Goal: Information Seeking & Learning: Learn about a topic

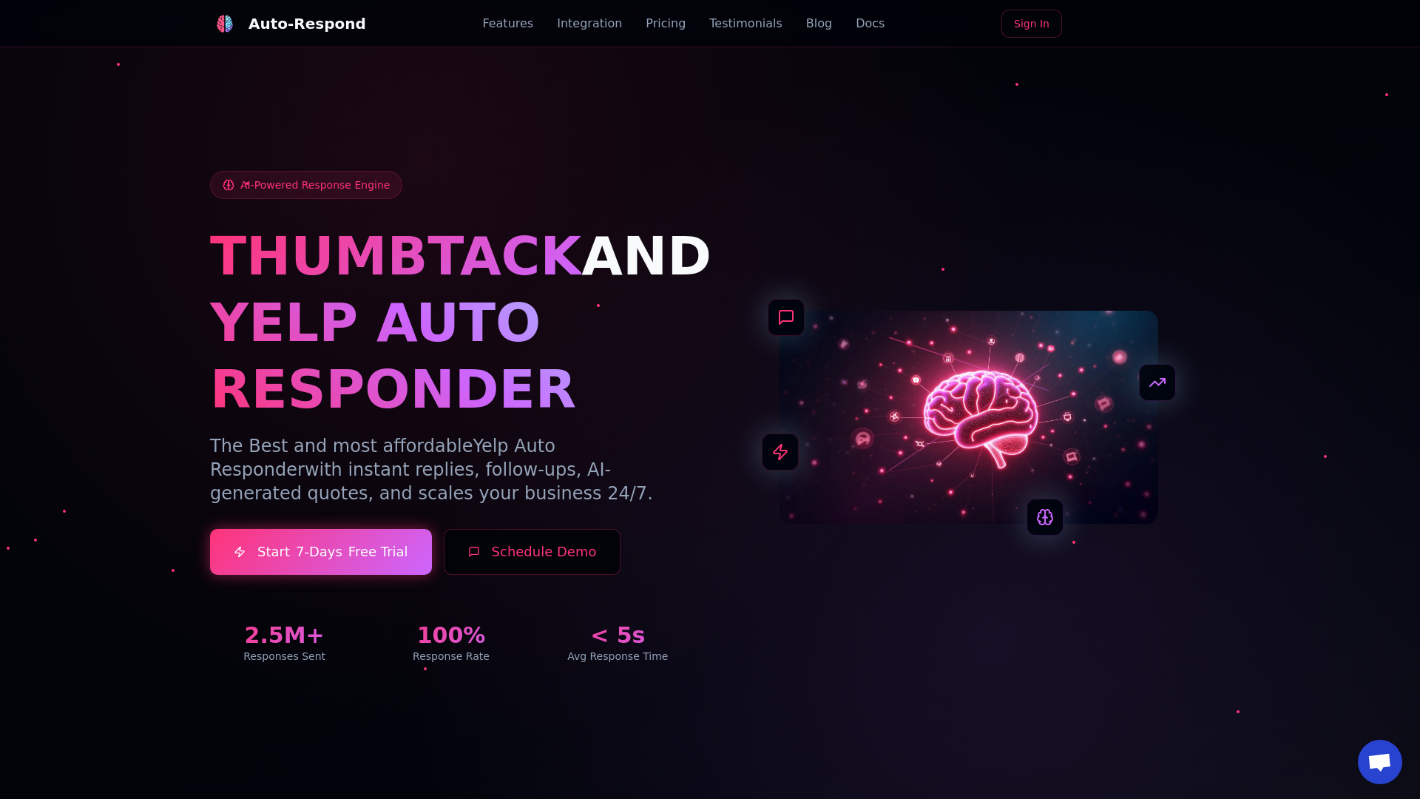
click at [806, 24] on link "Blog" at bounding box center [819, 24] width 26 height 18
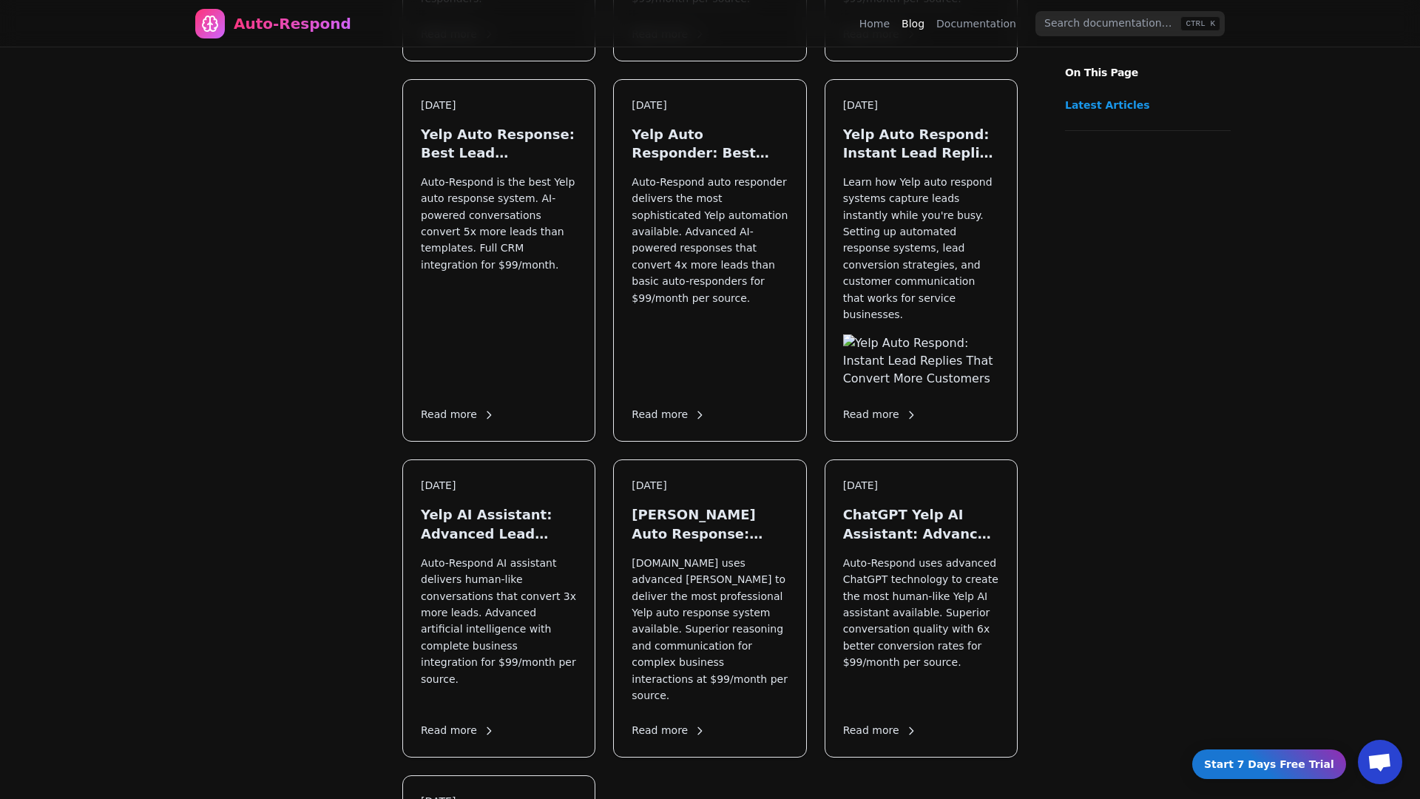
scroll to position [1911, 0]
